Goal: Information Seeking & Learning: Learn about a topic

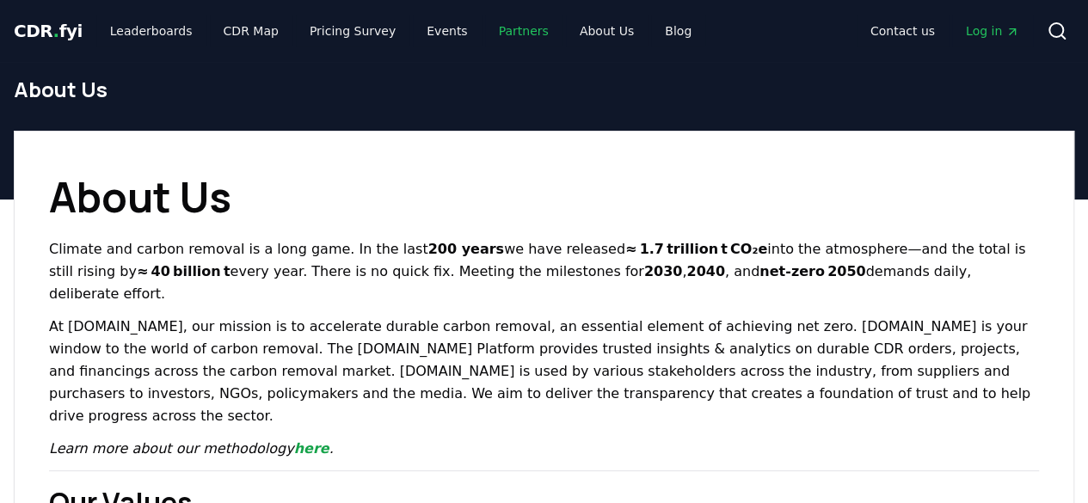
click at [496, 30] on link "Partners" at bounding box center [523, 30] width 77 height 31
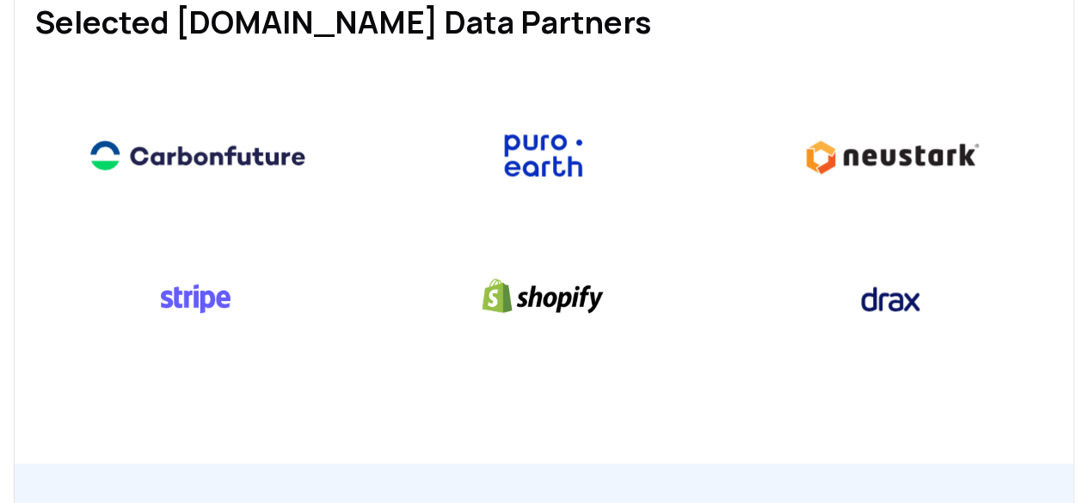
scroll to position [1487, 0]
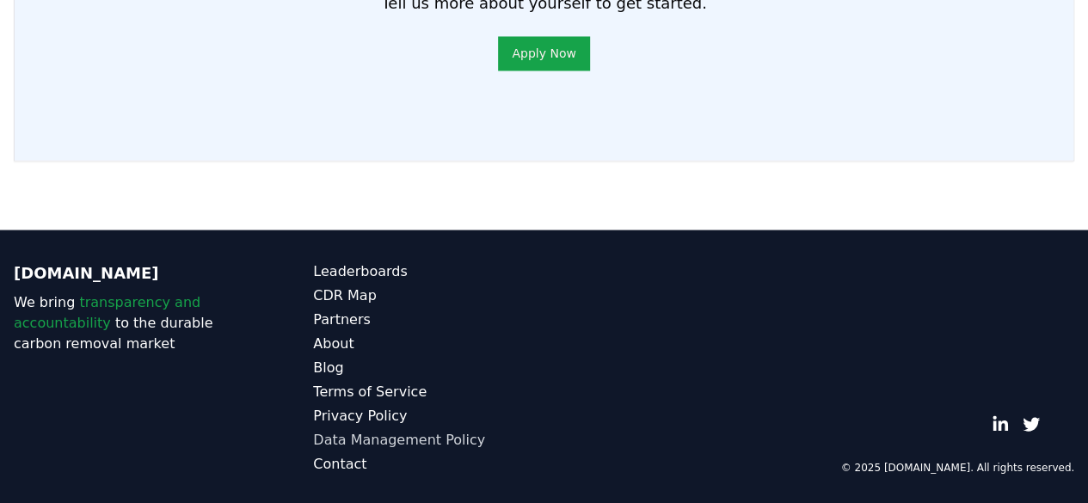
click at [394, 435] on link "Data Management Policy" at bounding box center [428, 439] width 231 height 21
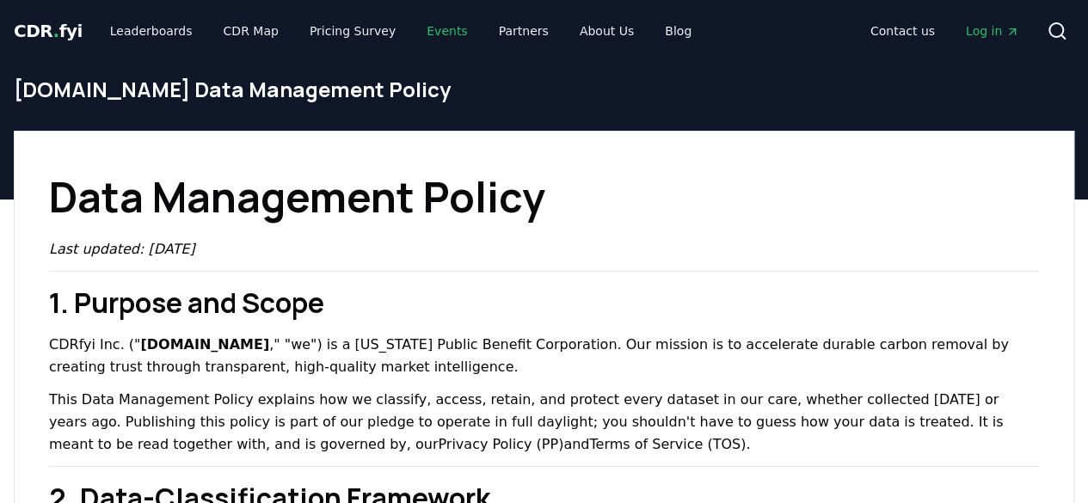
click at [416, 34] on link "Events" at bounding box center [447, 30] width 68 height 31
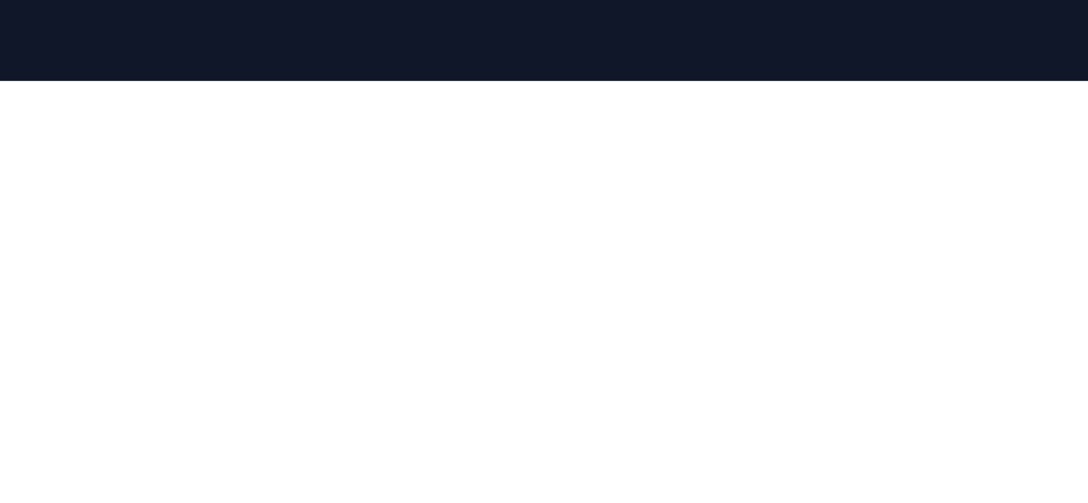
scroll to position [313, 0]
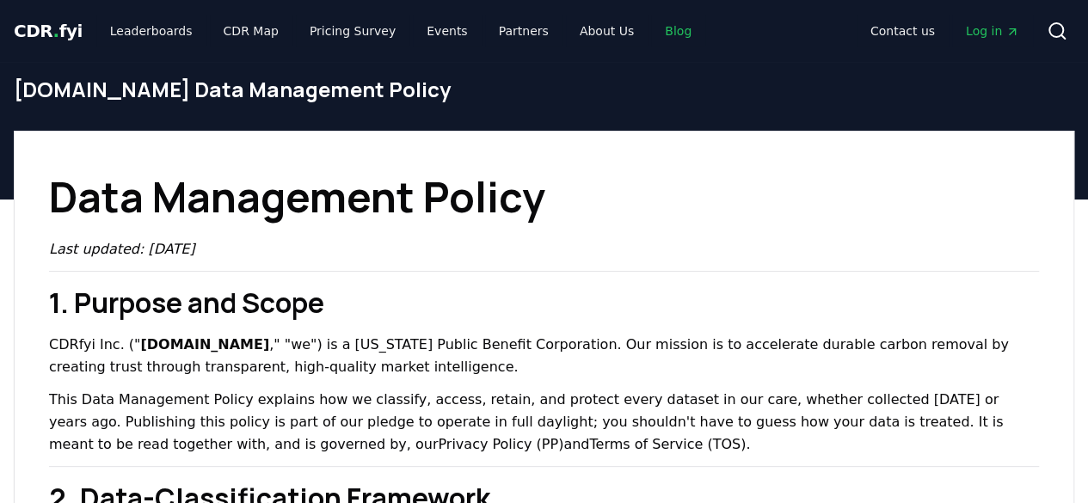
click at [651, 27] on link "Blog" at bounding box center [678, 30] width 54 height 31
click at [651, 31] on link "Blog" at bounding box center [678, 30] width 54 height 31
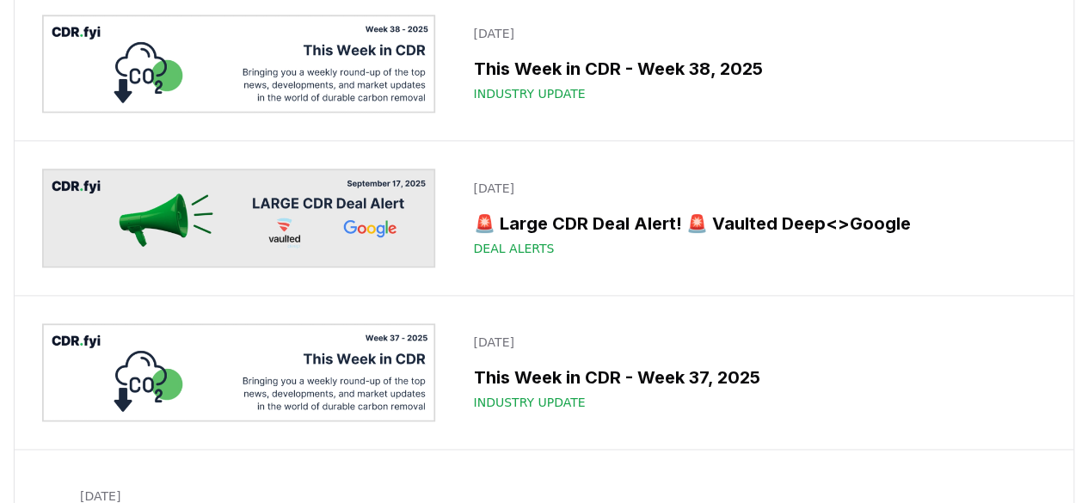
scroll to position [1216, 0]
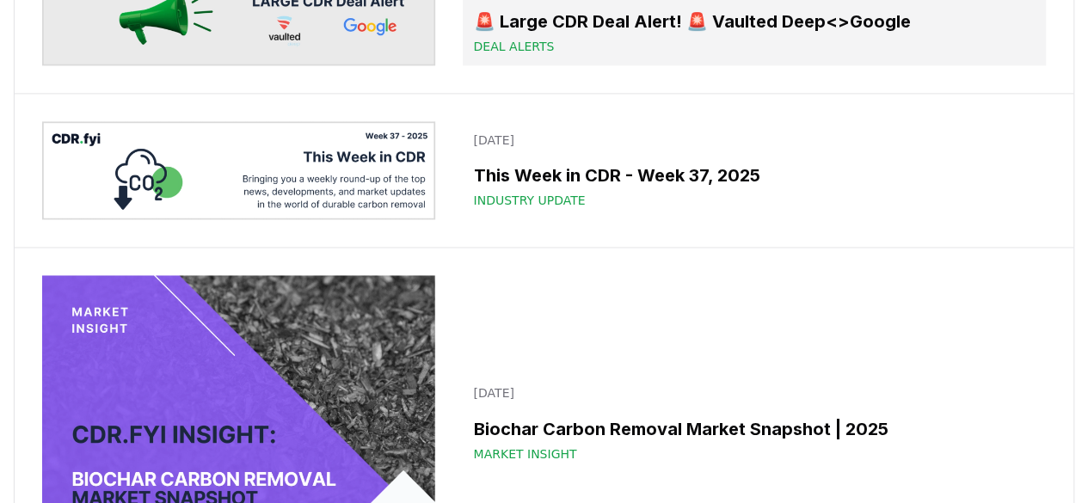
click at [742, 34] on h3 "🚨 Large CDR Deal Alert! 🚨 Vaulted Deep<>Google" at bounding box center [754, 22] width 563 height 26
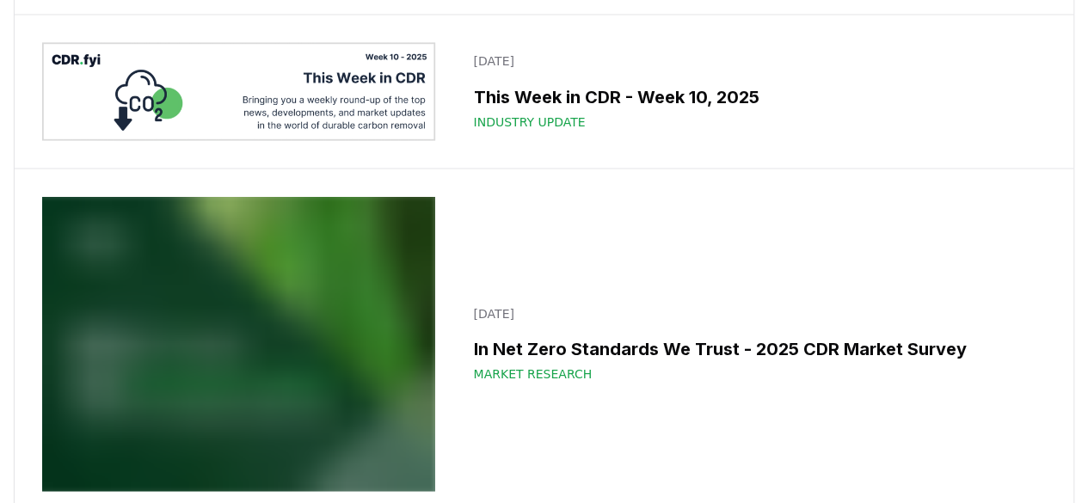
scroll to position [11354, 0]
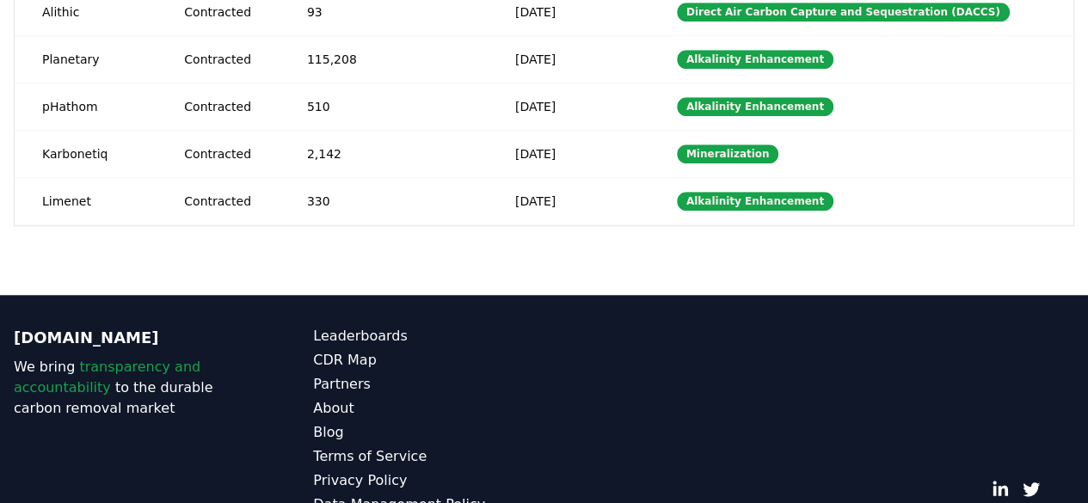
scroll to position [656, 0]
